Goal: Information Seeking & Learning: Learn about a topic

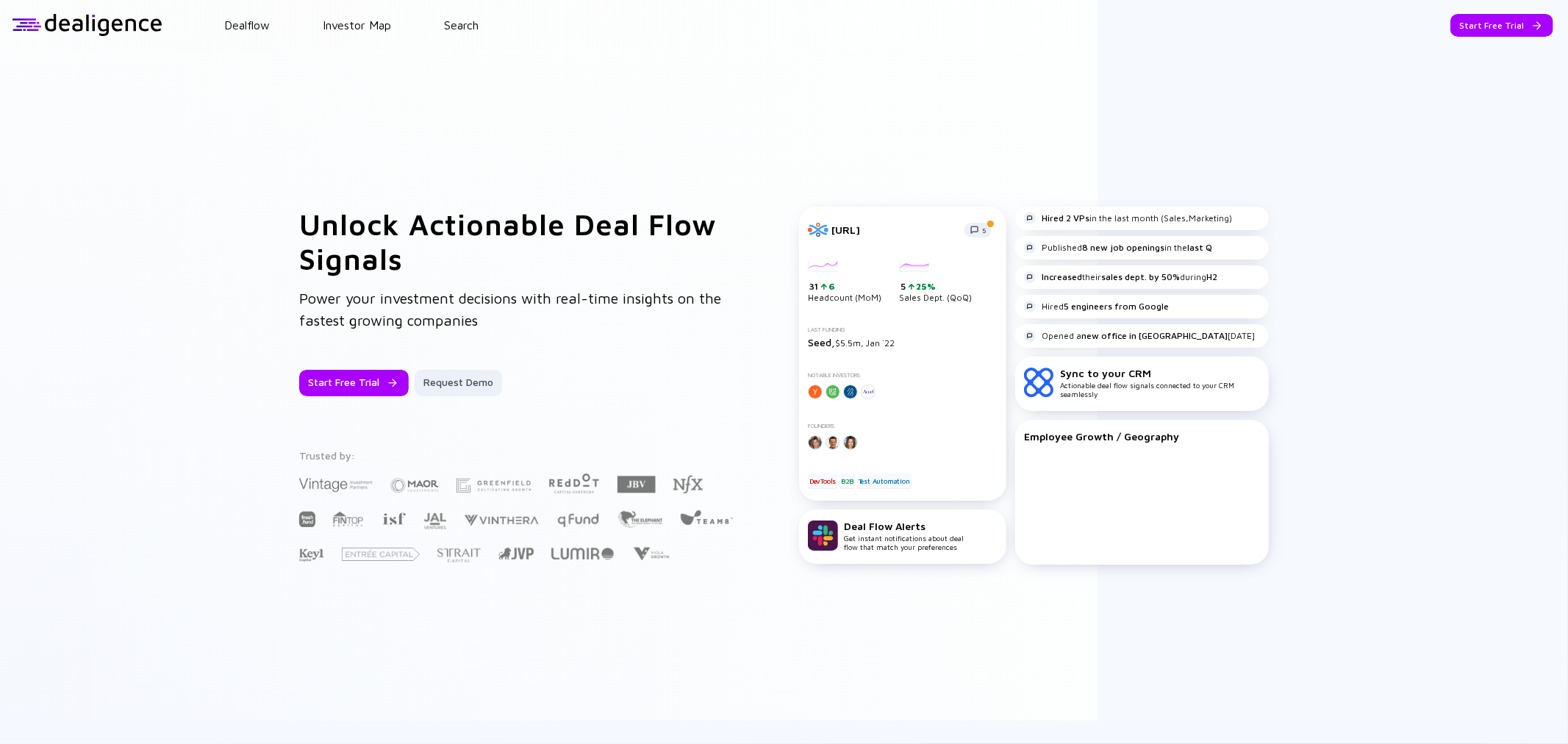
click at [474, 17] on header "Dealflow Investor Map Search Start Free Trial Dealflow Investor Map Start Free …" at bounding box center [784, 25] width 1568 height 50
click at [471, 23] on link "Search" at bounding box center [461, 25] width 35 height 13
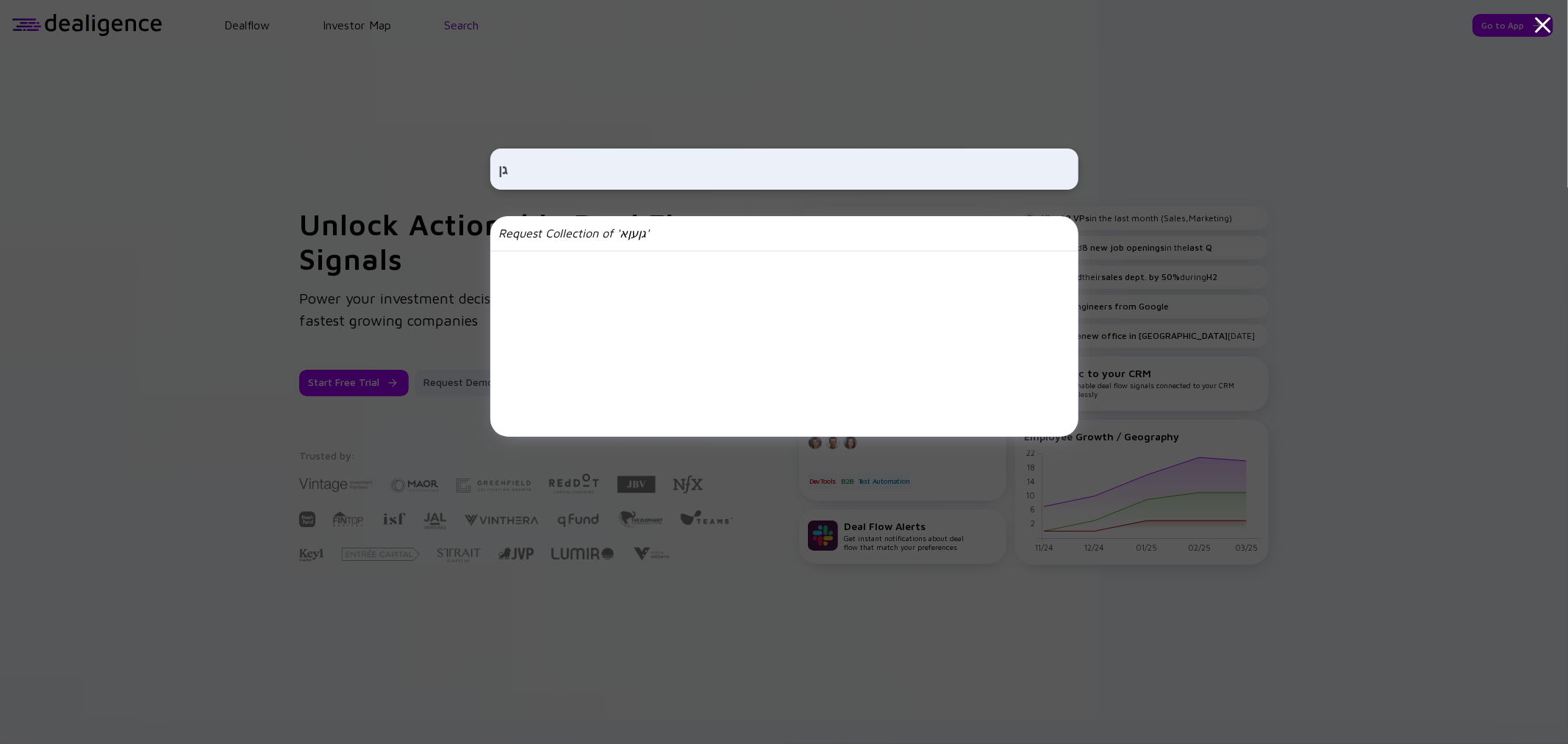
type input "ג"
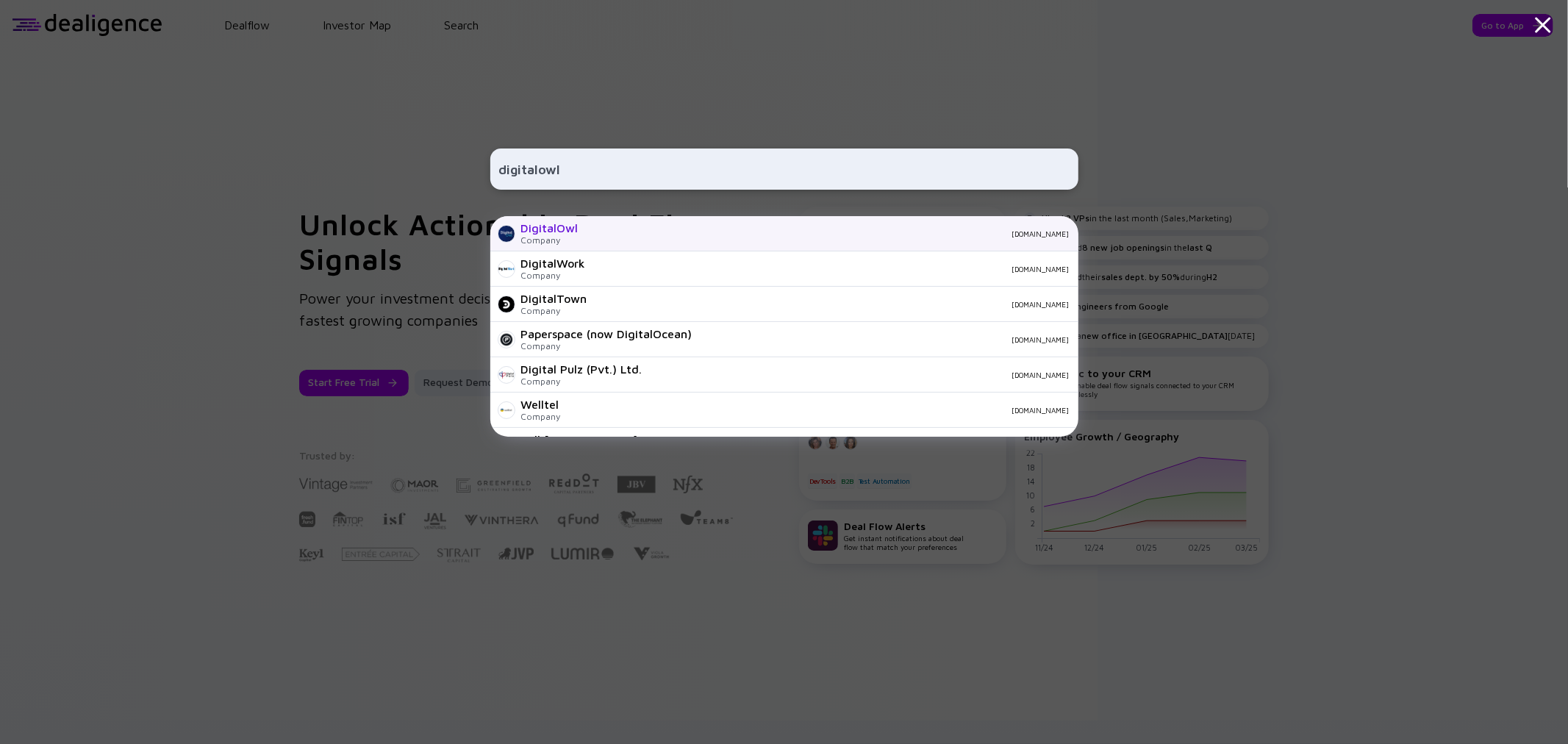
type input "digitalowl"
click at [564, 228] on div "DigitalOwl" at bounding box center [550, 228] width 58 height 13
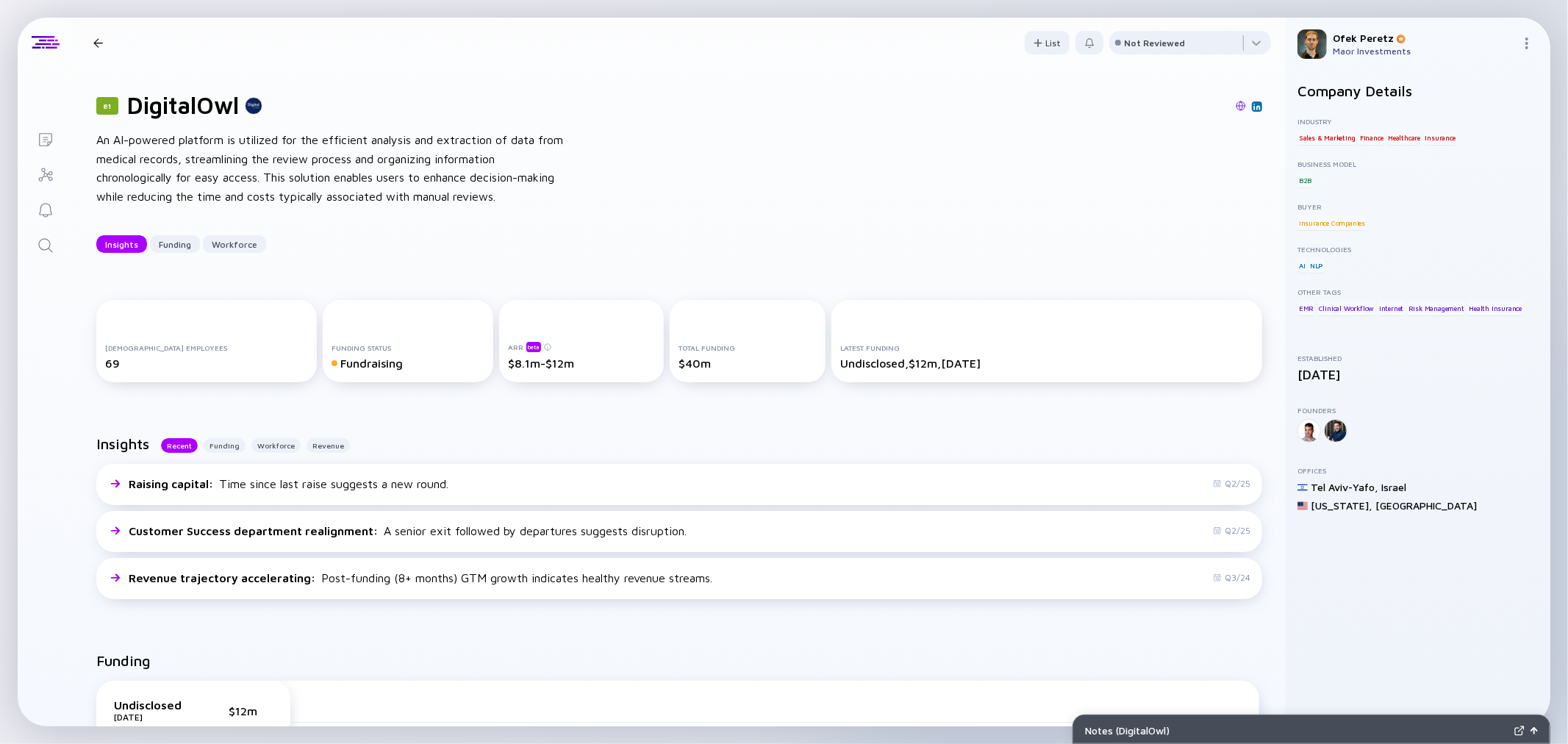
click at [547, 244] on div "Insights Funding Workforce" at bounding box center [679, 243] width 1166 height 18
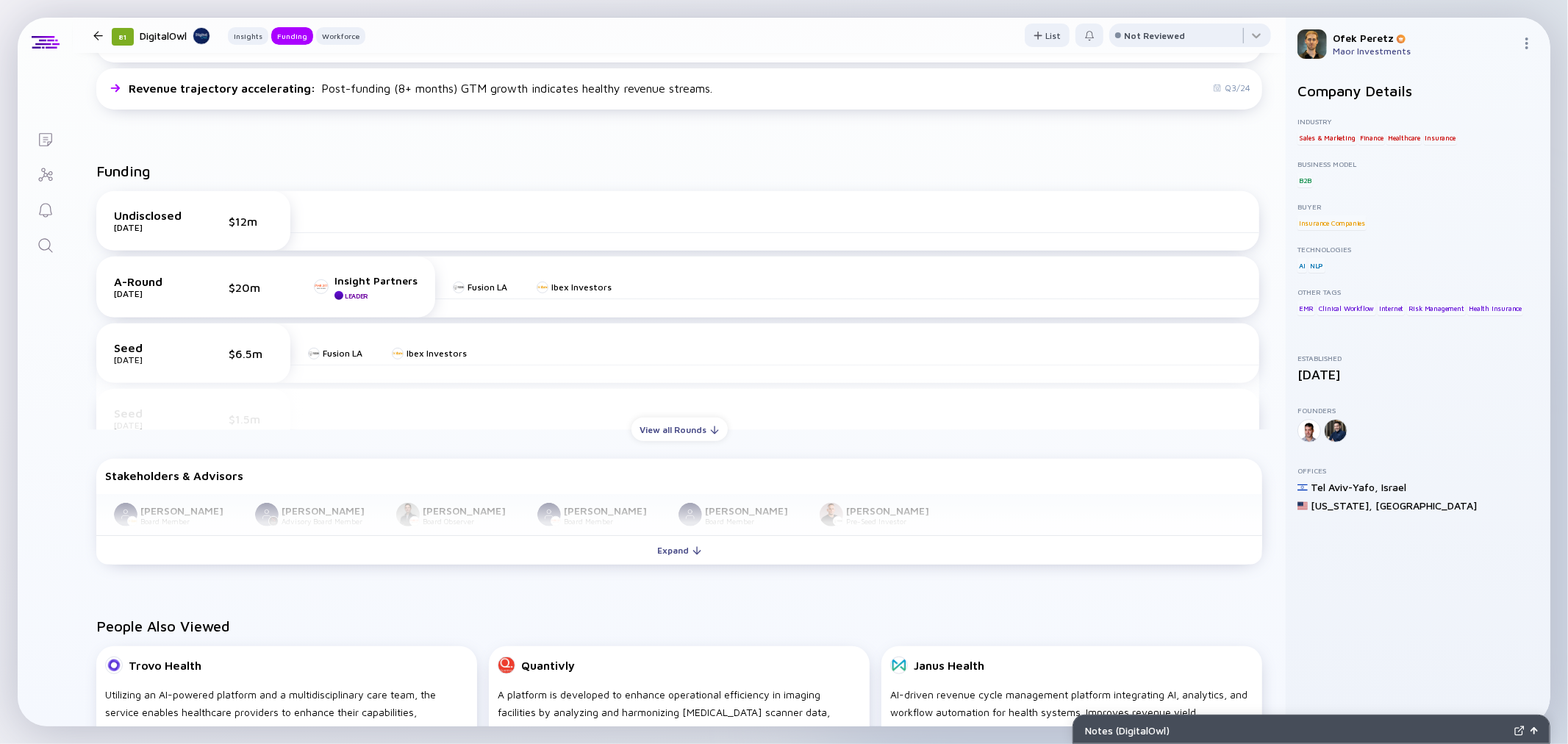
scroll to position [571, 0]
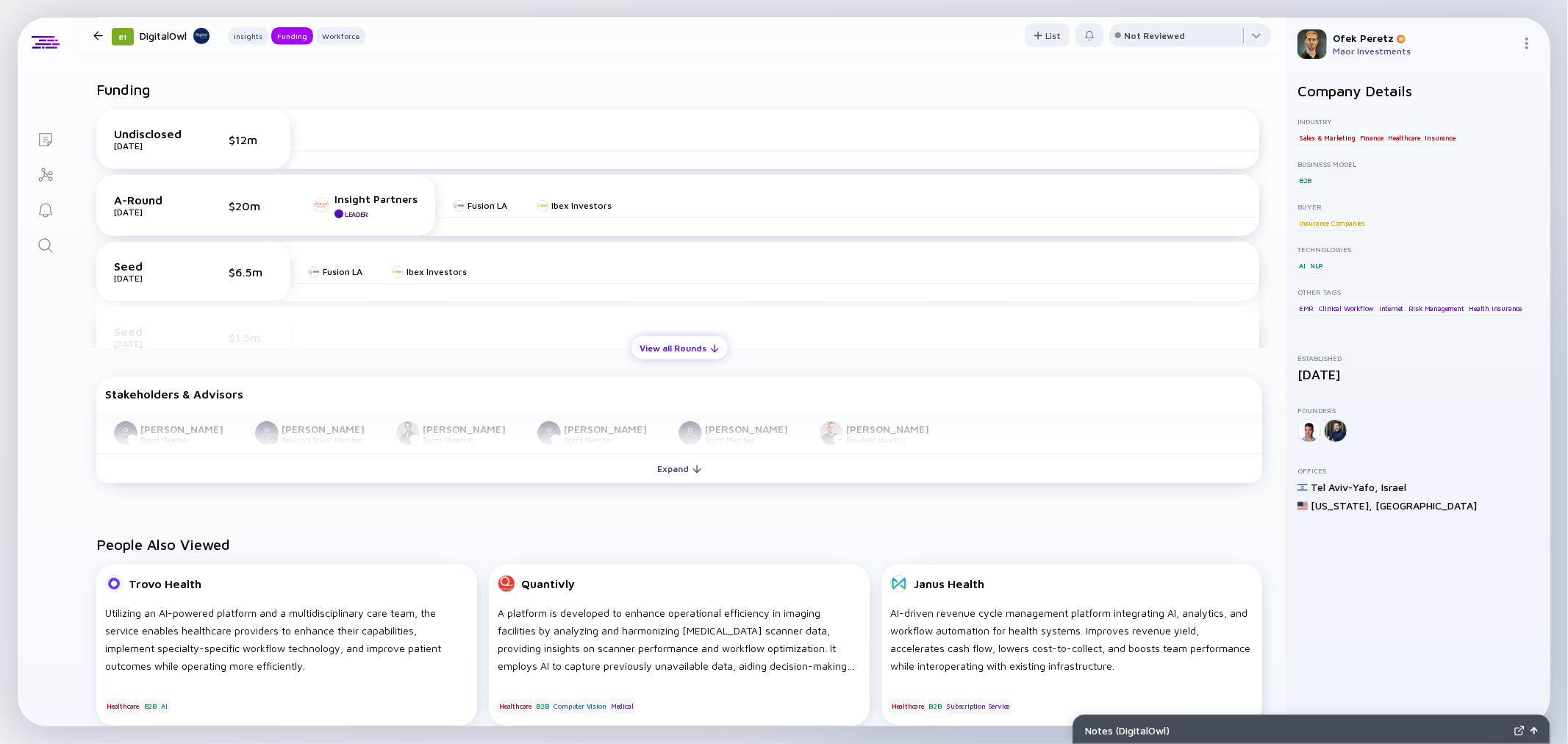
click at [638, 355] on div "View all Rounds" at bounding box center [679, 348] width 96 height 23
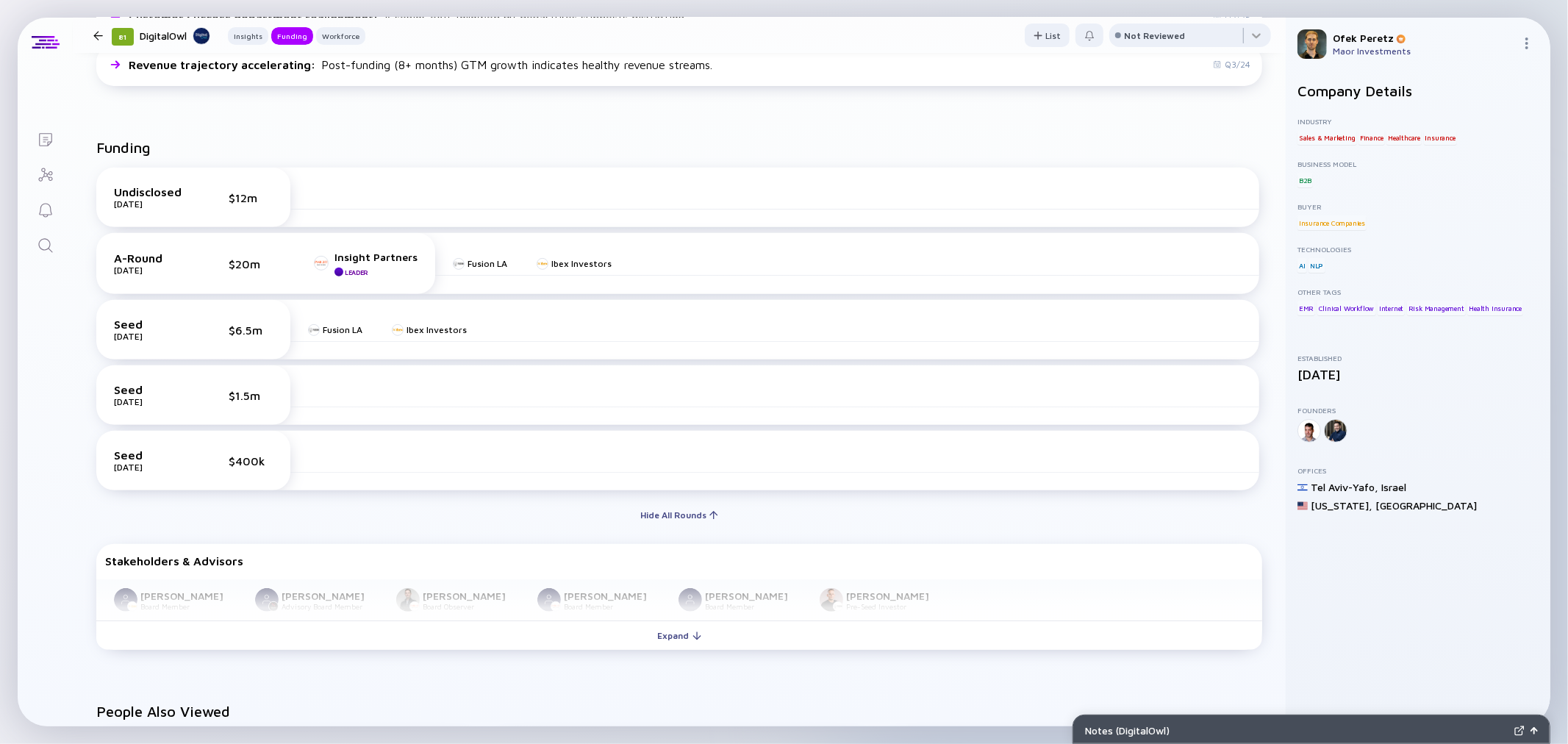
scroll to position [489, 0]
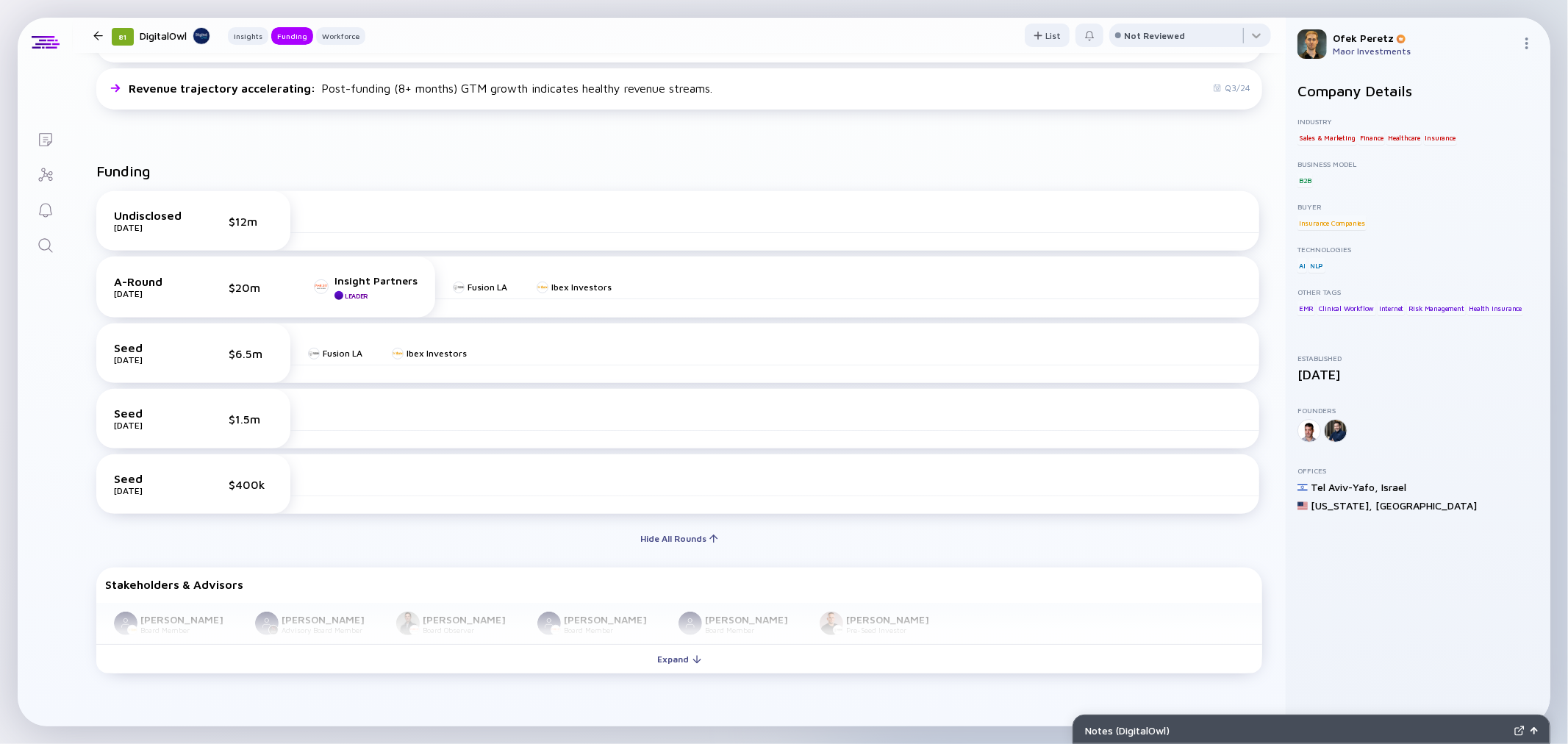
click at [506, 128] on div "Insights Recent Funding Workforce Revenue Raising capital : Time since last rai…" at bounding box center [679, 30] width 1213 height 217
click at [400, 178] on div "Funding" at bounding box center [679, 176] width 1166 height 28
